Goal: Find specific page/section: Find specific page/section

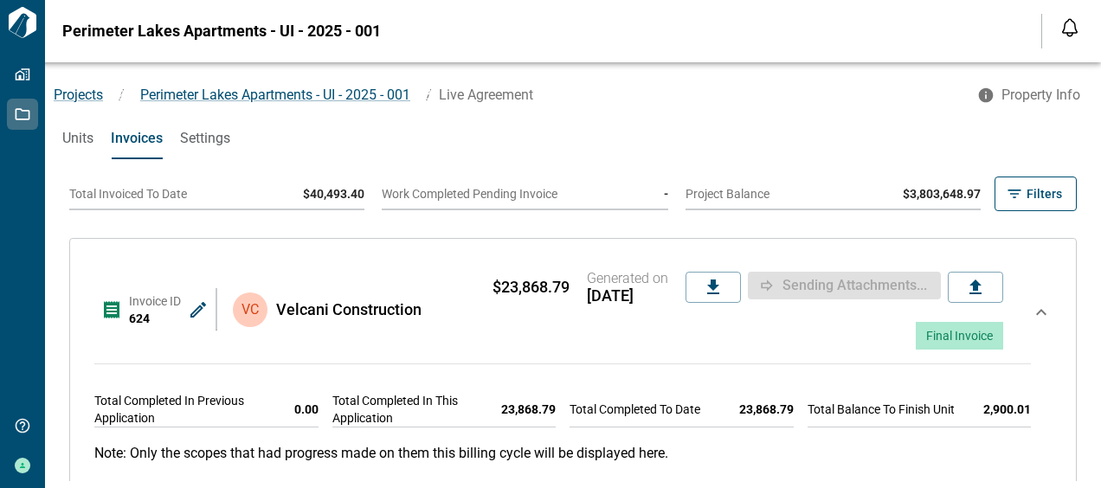
scroll to position [13, 0]
